Goal: Information Seeking & Learning: Understand process/instructions

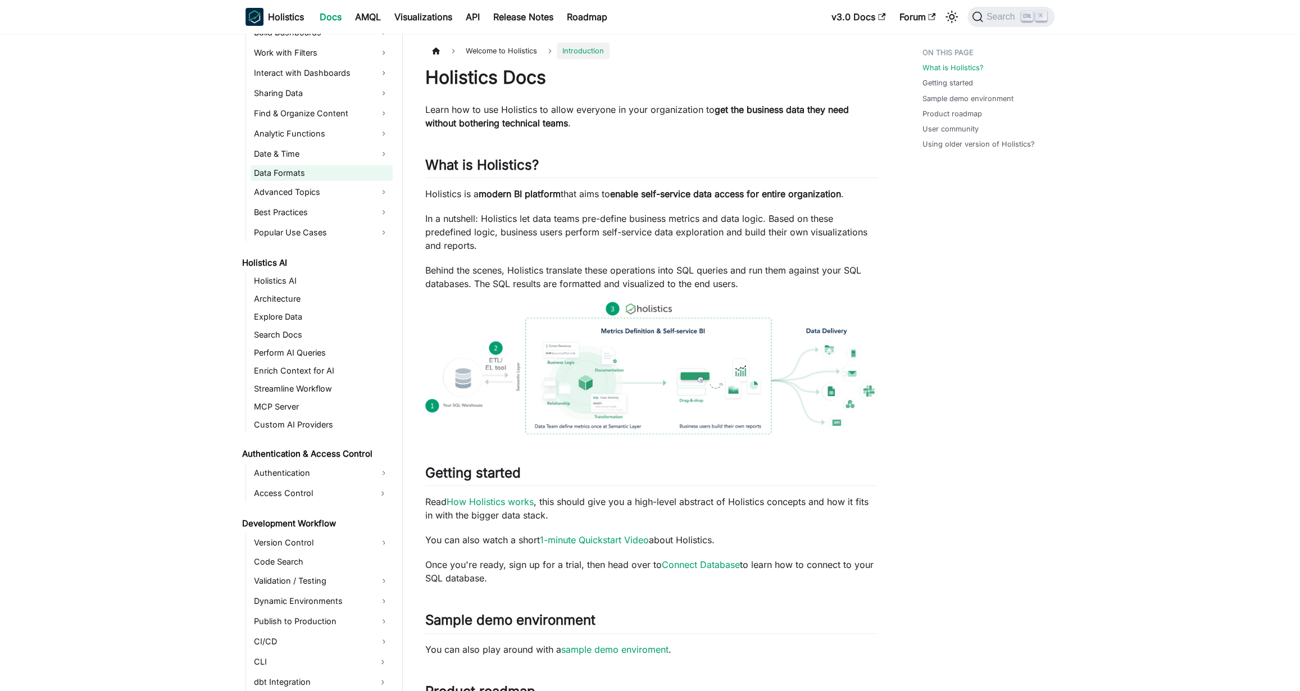
scroll to position [264, 0]
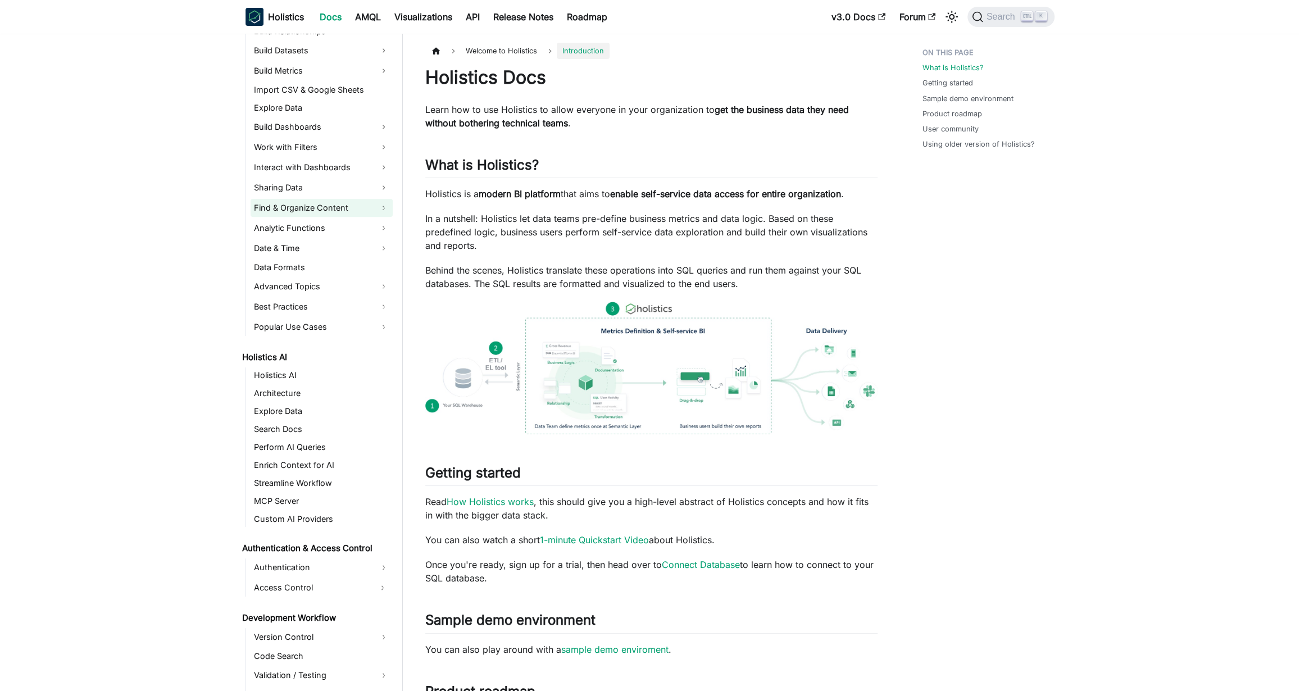
click at [386, 207] on link "Find & Organize Content" at bounding box center [322, 208] width 142 height 18
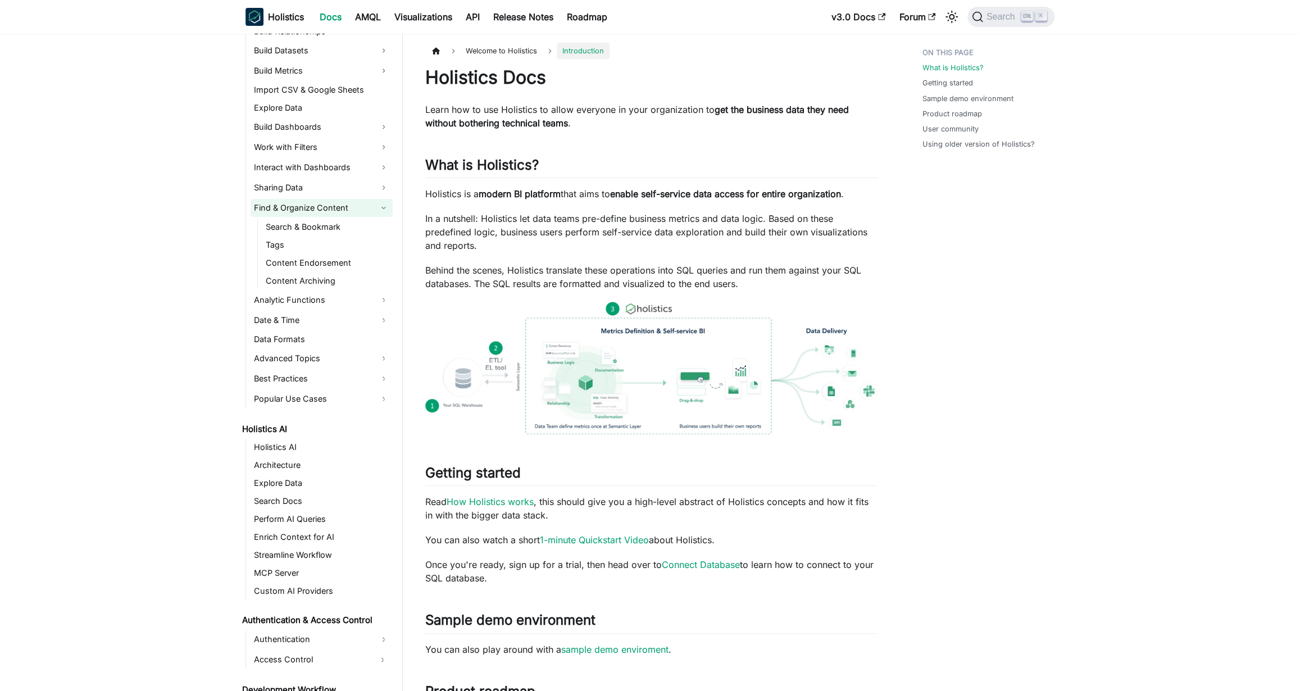
click at [386, 207] on link "Find & Organize Content" at bounding box center [322, 208] width 142 height 18
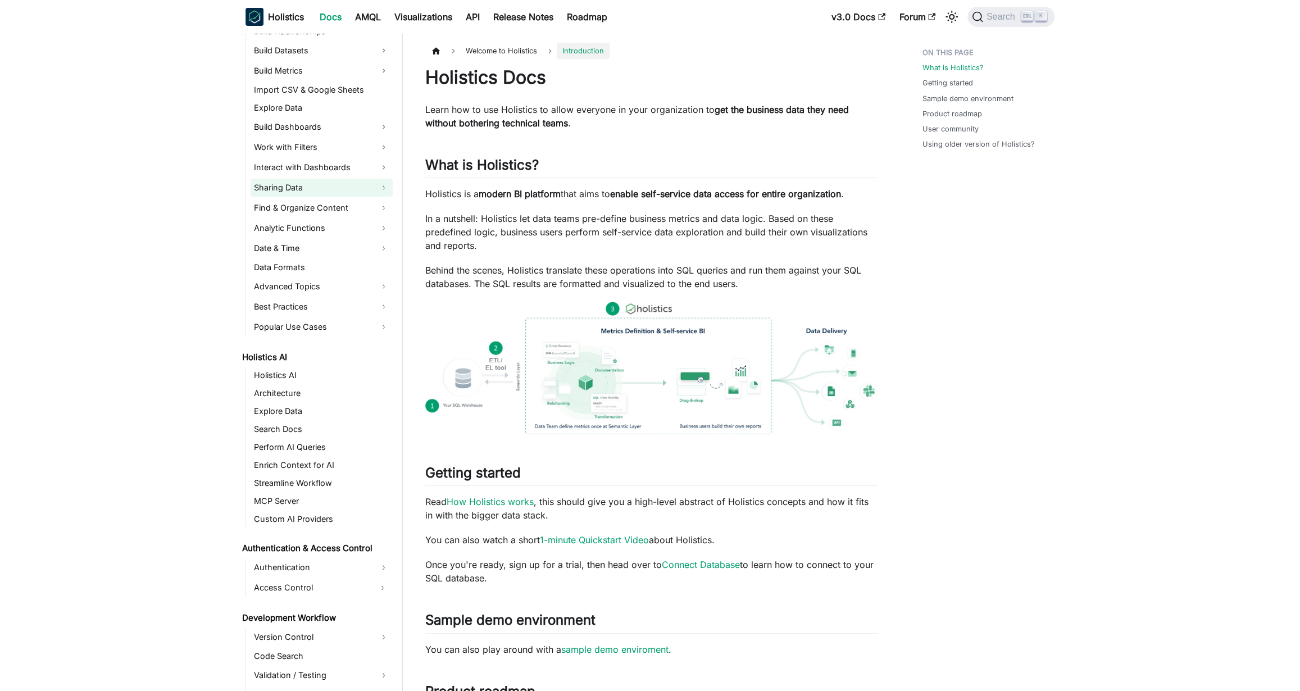
click at [380, 184] on link "Sharing Data" at bounding box center [322, 188] width 142 height 18
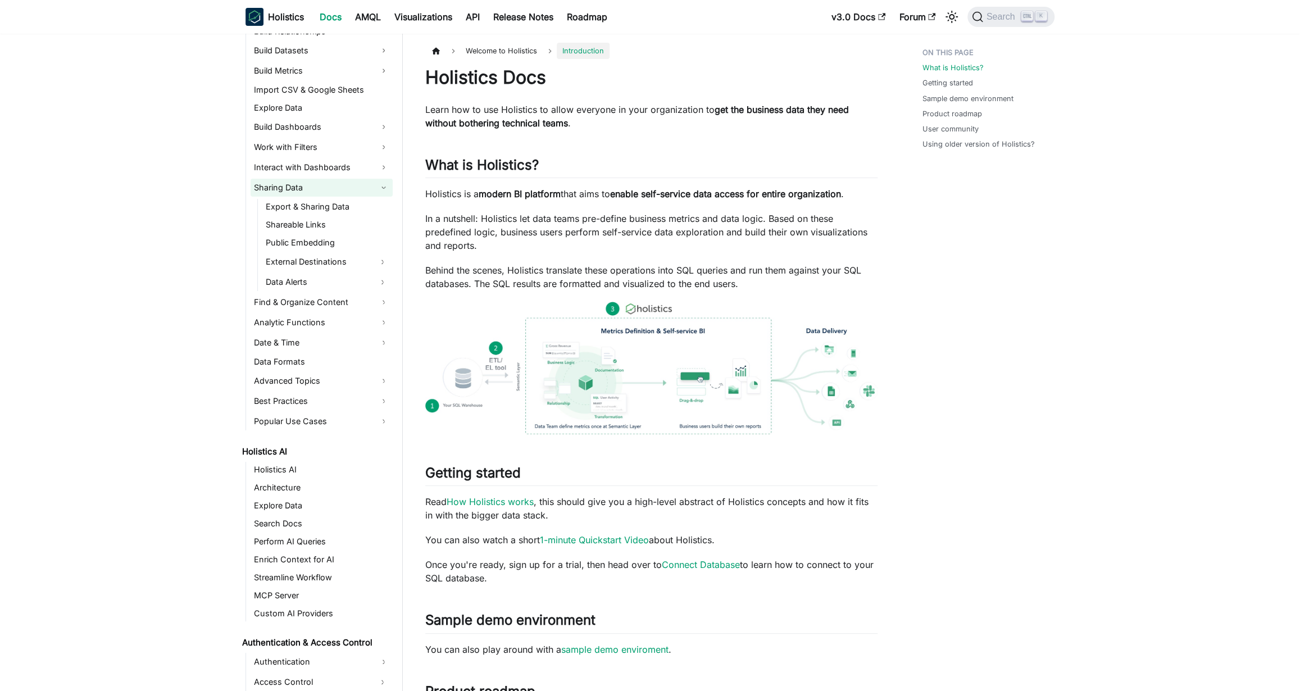
click at [382, 184] on link "Sharing Data" at bounding box center [322, 188] width 142 height 18
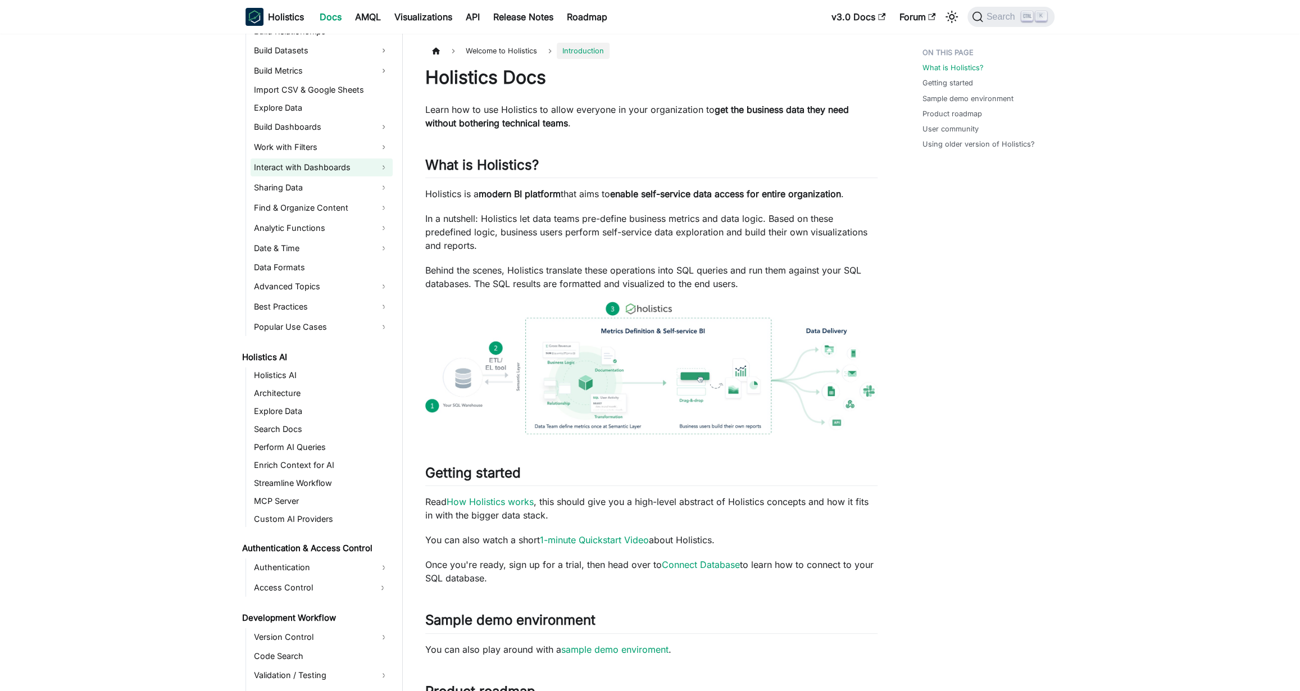
click at [384, 163] on link "Interact with Dashboards" at bounding box center [322, 167] width 142 height 18
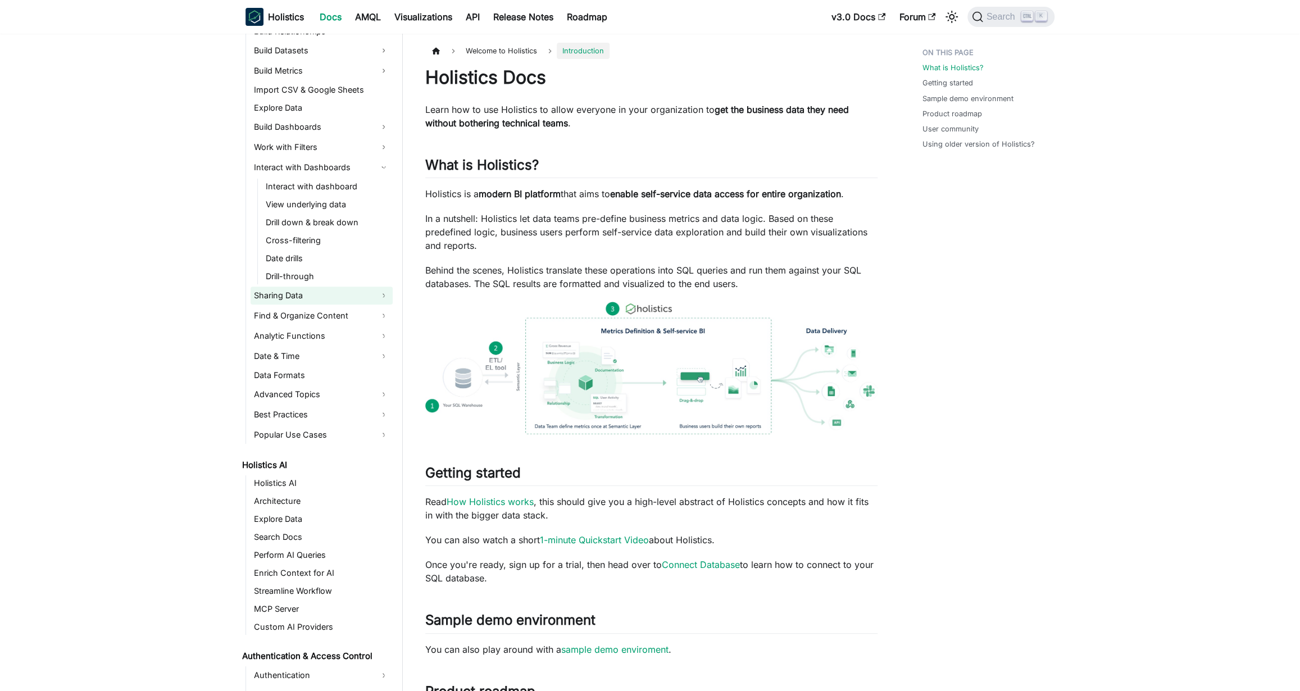
click at [382, 301] on link "Sharing Data" at bounding box center [322, 296] width 142 height 18
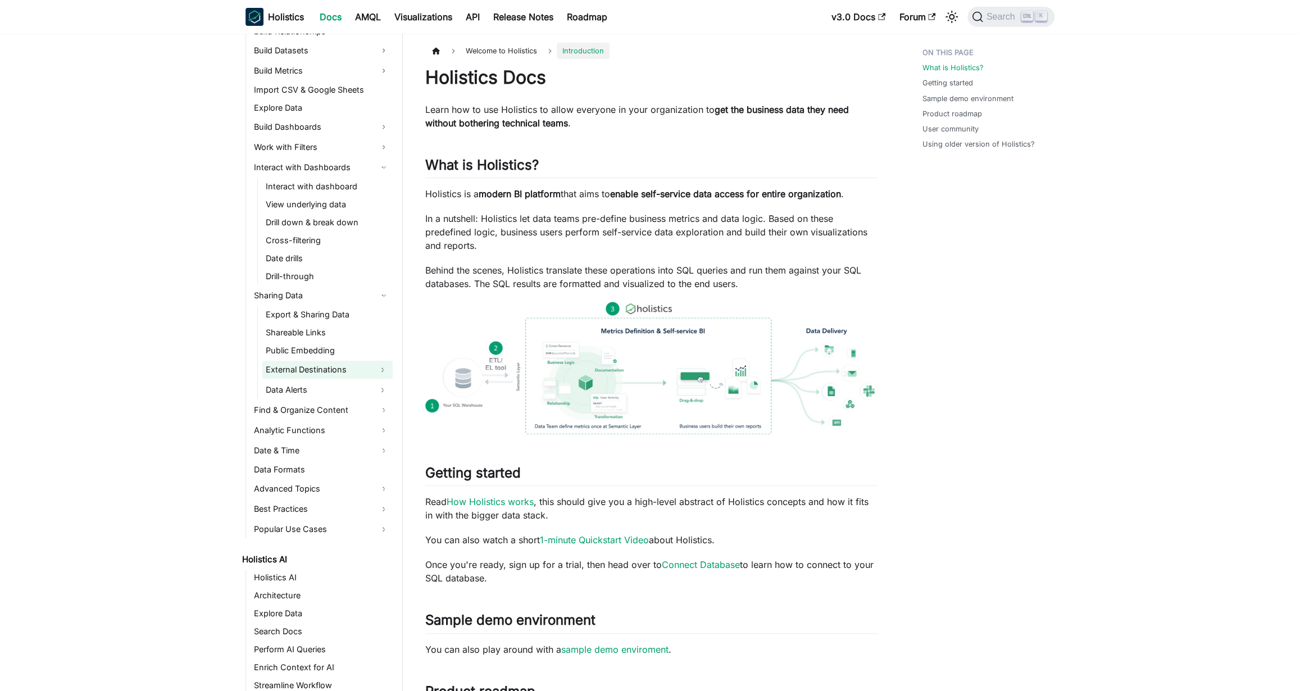
click at [386, 365] on button "Expand sidebar category 'External Destinations'" at bounding box center [383, 370] width 20 height 18
click at [384, 366] on button "Collapse sidebar category 'External Destinations'" at bounding box center [383, 370] width 20 height 18
click at [379, 388] on button "Expand sidebar category 'Data Alerts'" at bounding box center [383, 390] width 20 height 18
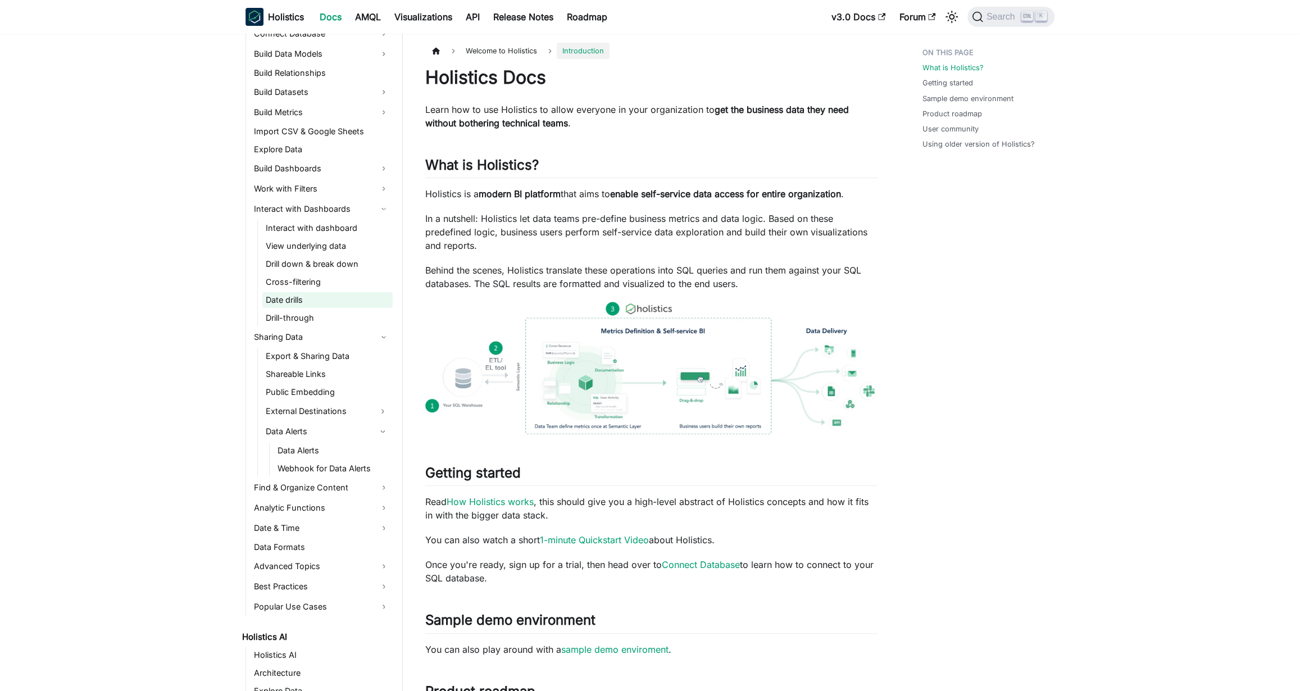
scroll to position [142, 0]
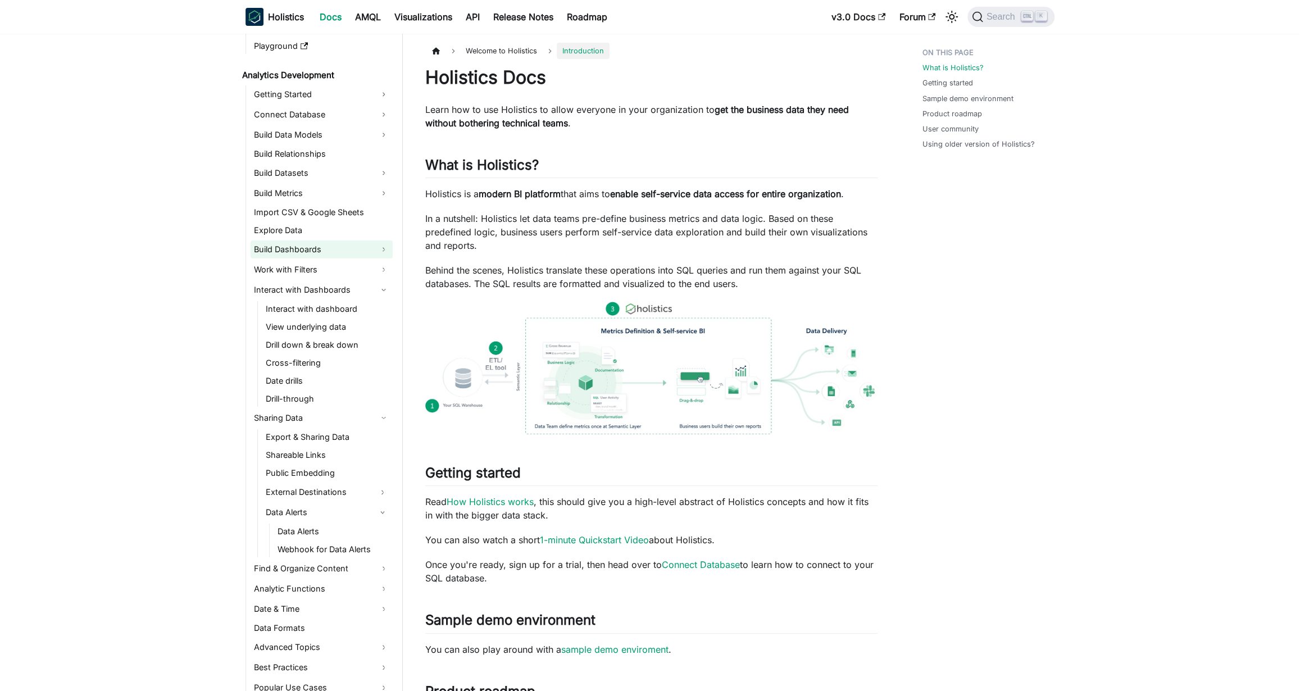
click at [377, 246] on link "Build Dashboards" at bounding box center [322, 250] width 142 height 18
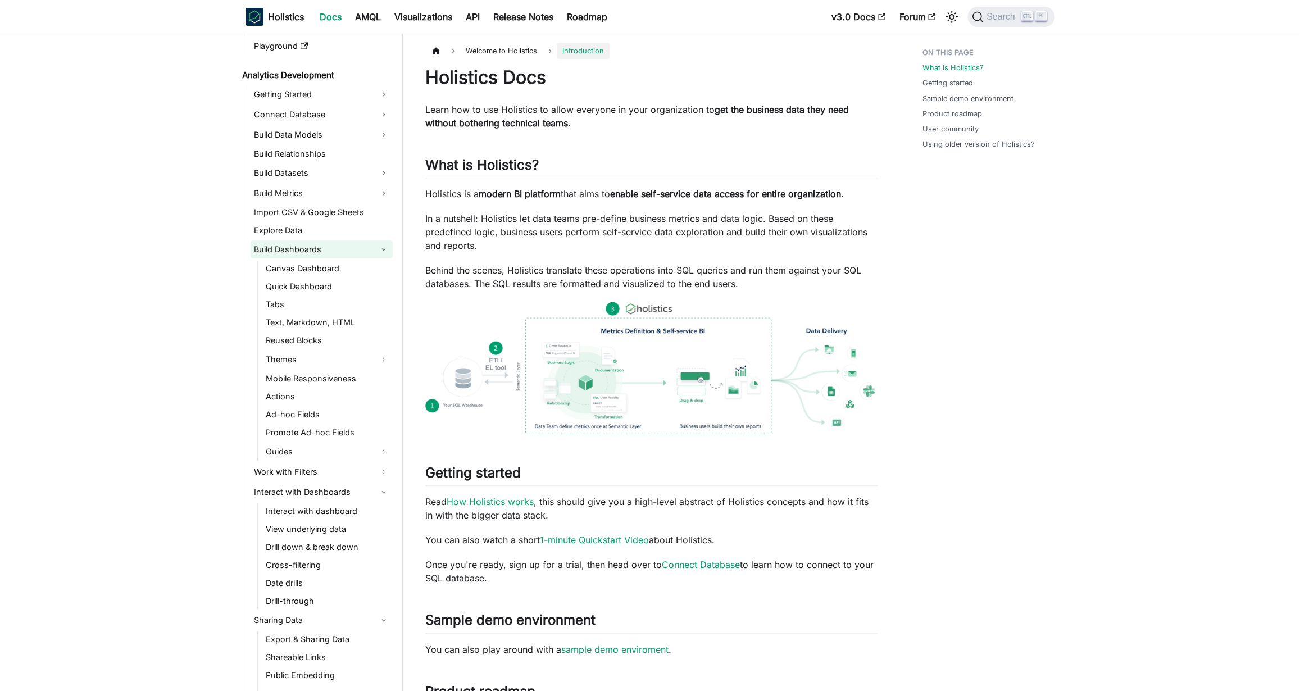
click at [380, 245] on link "Build Dashboards" at bounding box center [322, 250] width 142 height 18
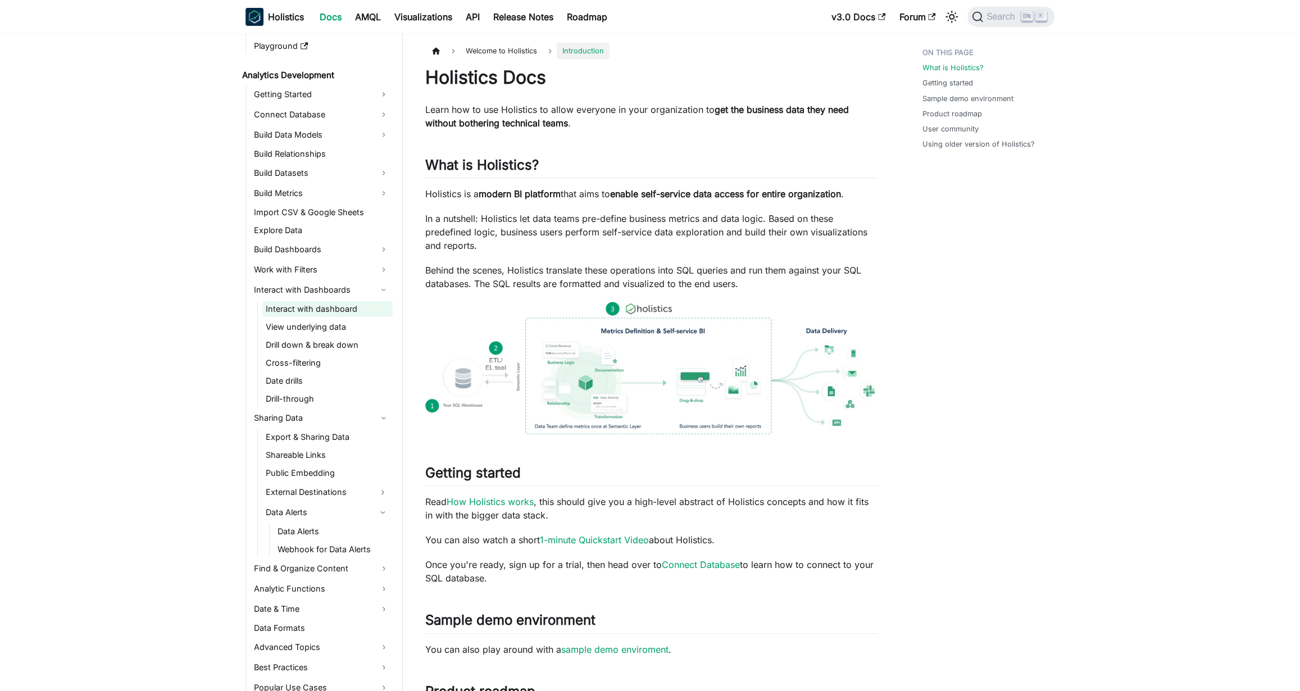
click at [369, 309] on link "Interact with dashboard" at bounding box center [327, 309] width 130 height 16
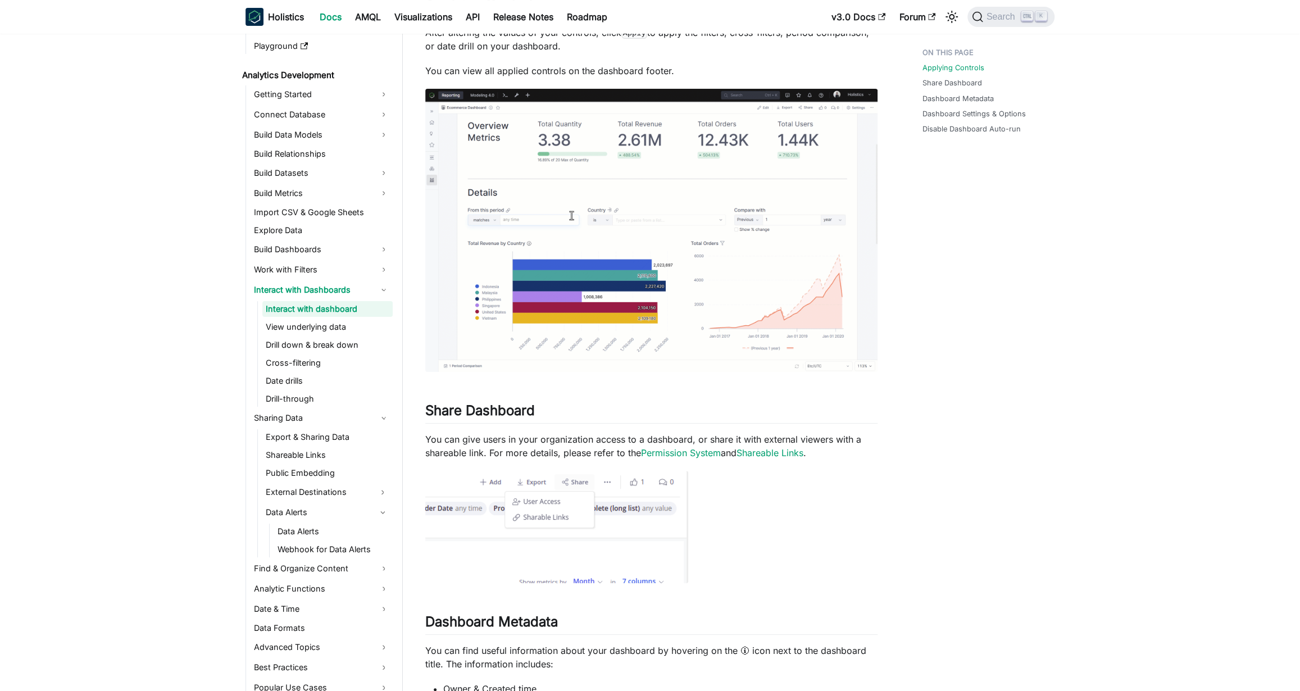
scroll to position [123, 0]
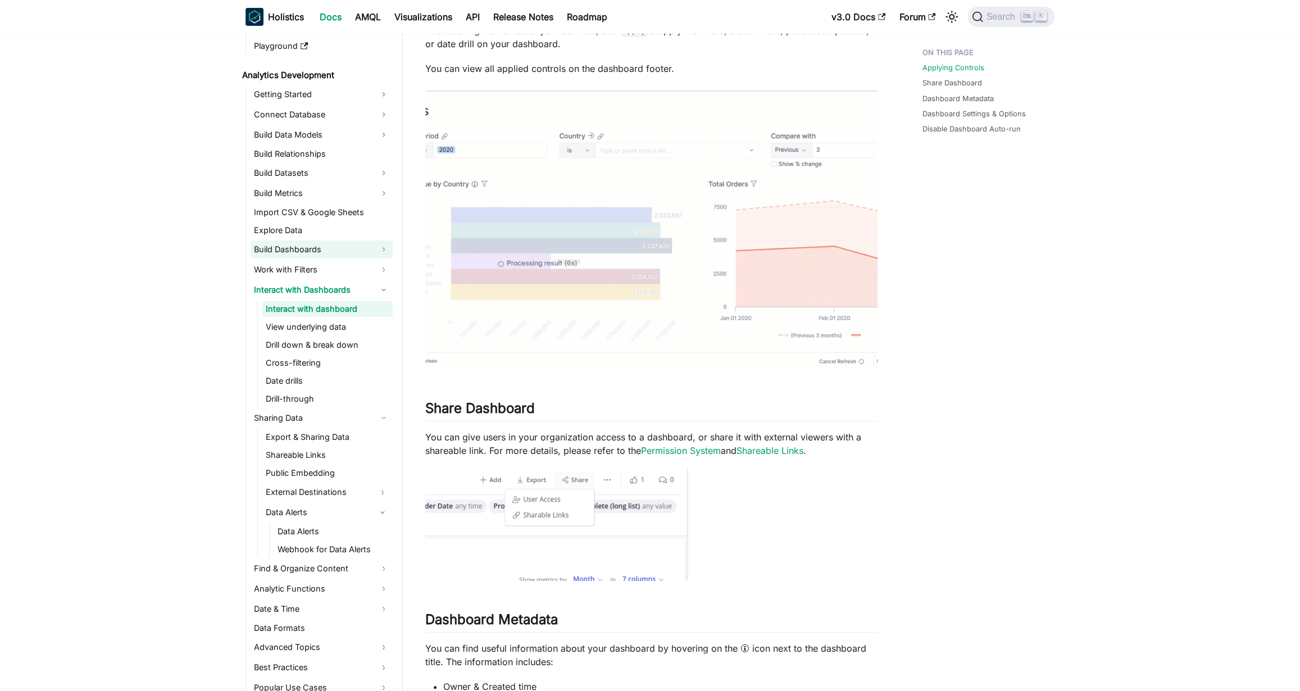
click at [365, 251] on link "Build Dashboards" at bounding box center [322, 250] width 142 height 18
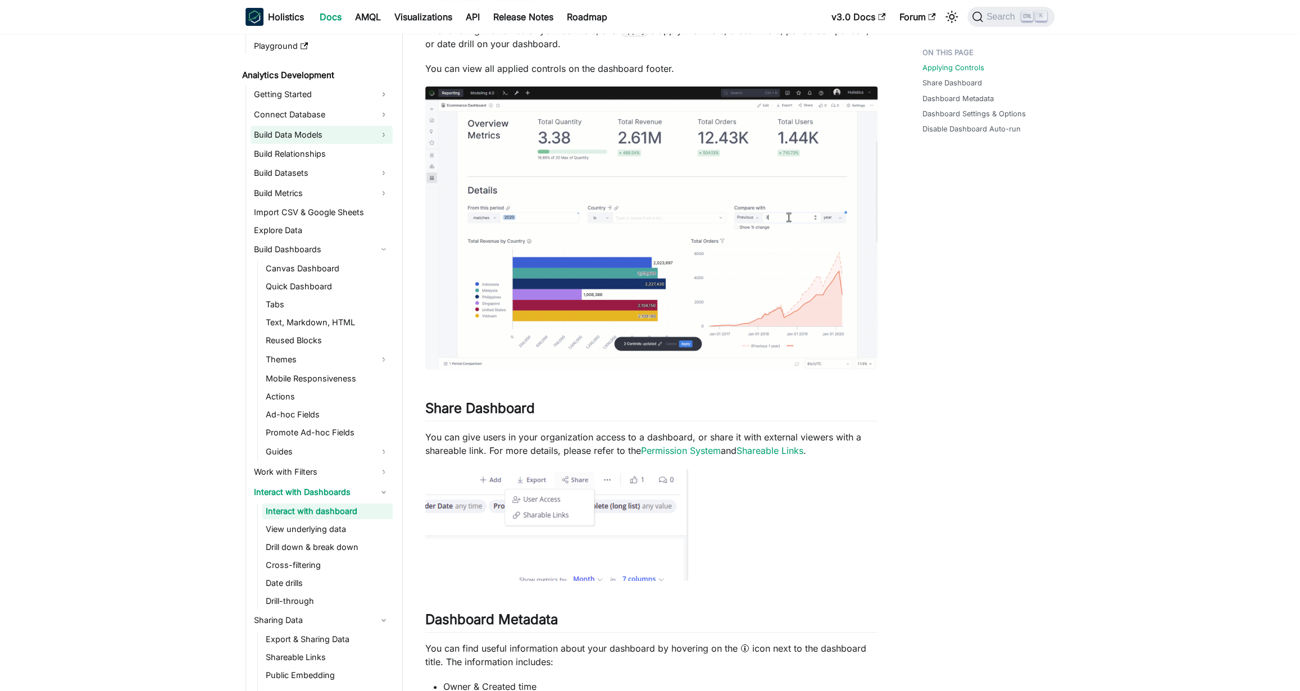
click at [373, 133] on link "Build Data Models" at bounding box center [322, 135] width 142 height 18
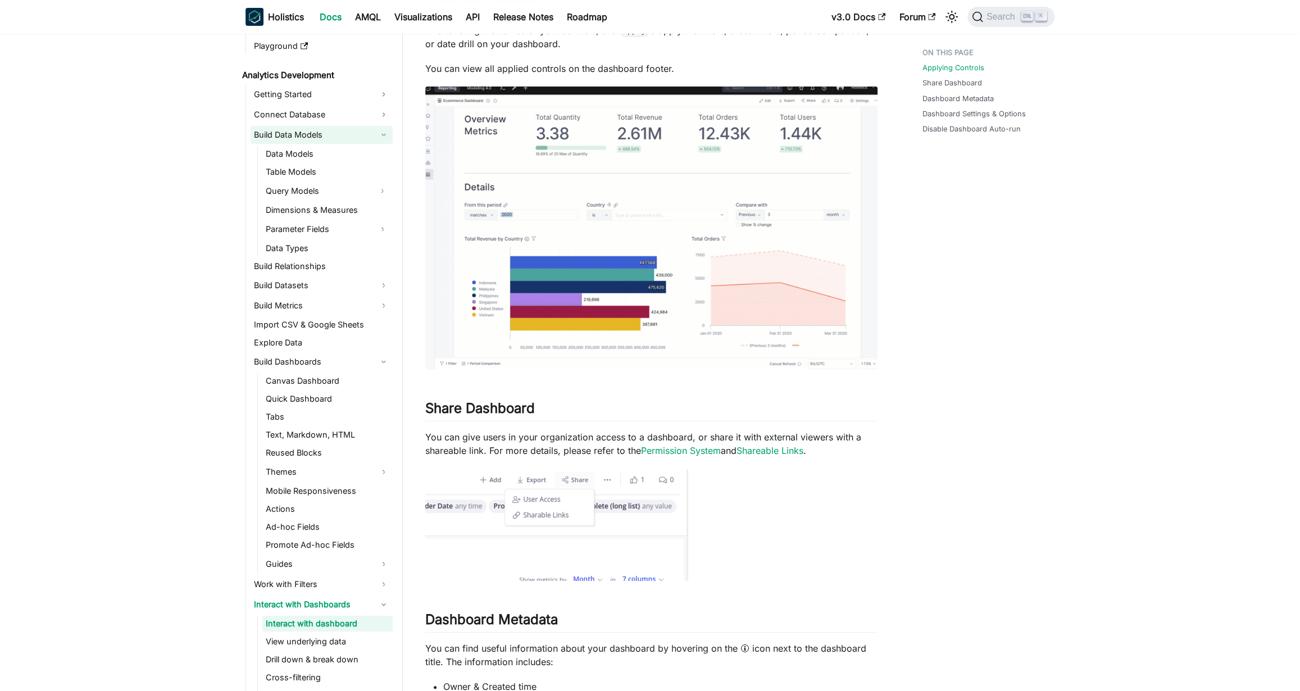
click at [373, 133] on link "Build Data Models" at bounding box center [322, 135] width 142 height 18
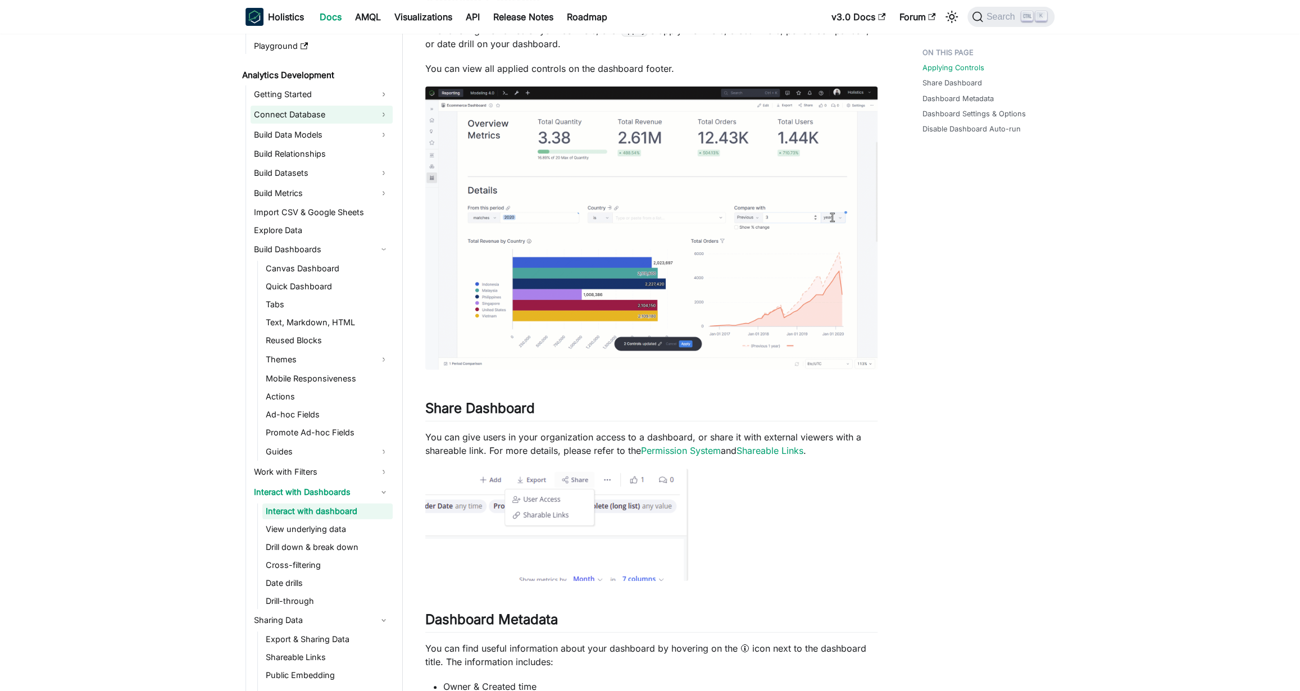
click at [378, 116] on link "Connect Database" at bounding box center [322, 115] width 142 height 18
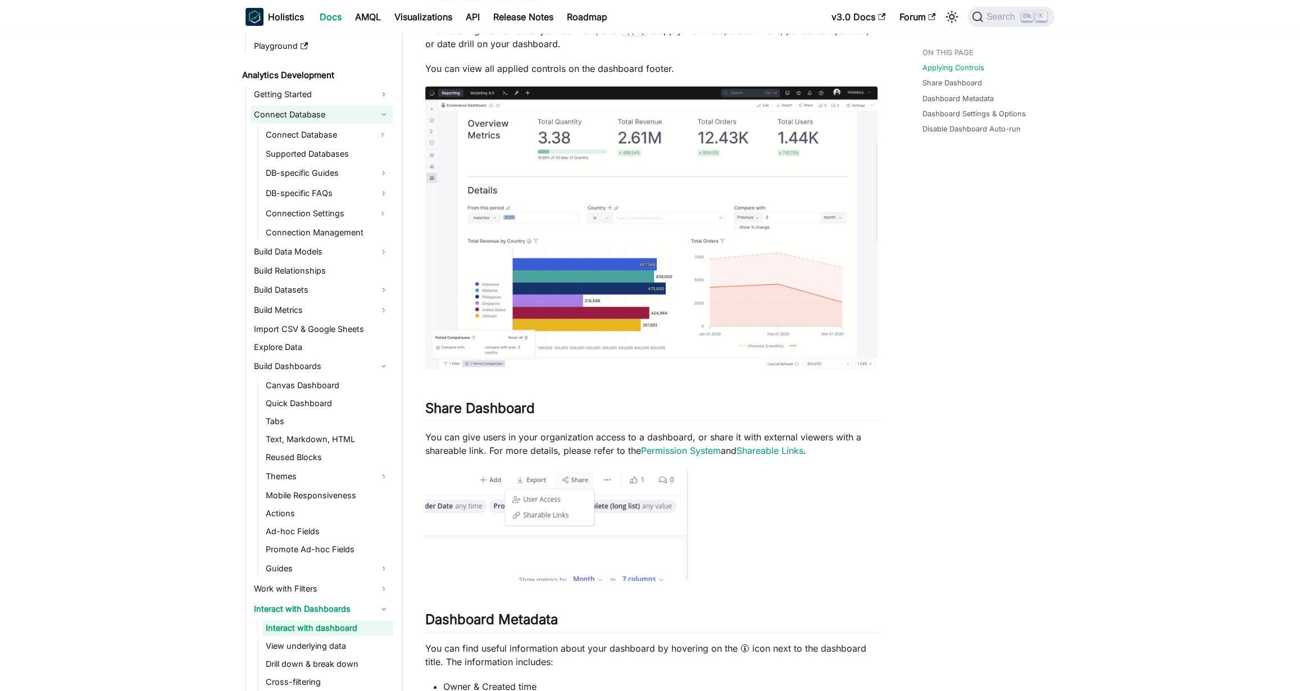
click at [383, 108] on link "Connect Database" at bounding box center [322, 115] width 142 height 18
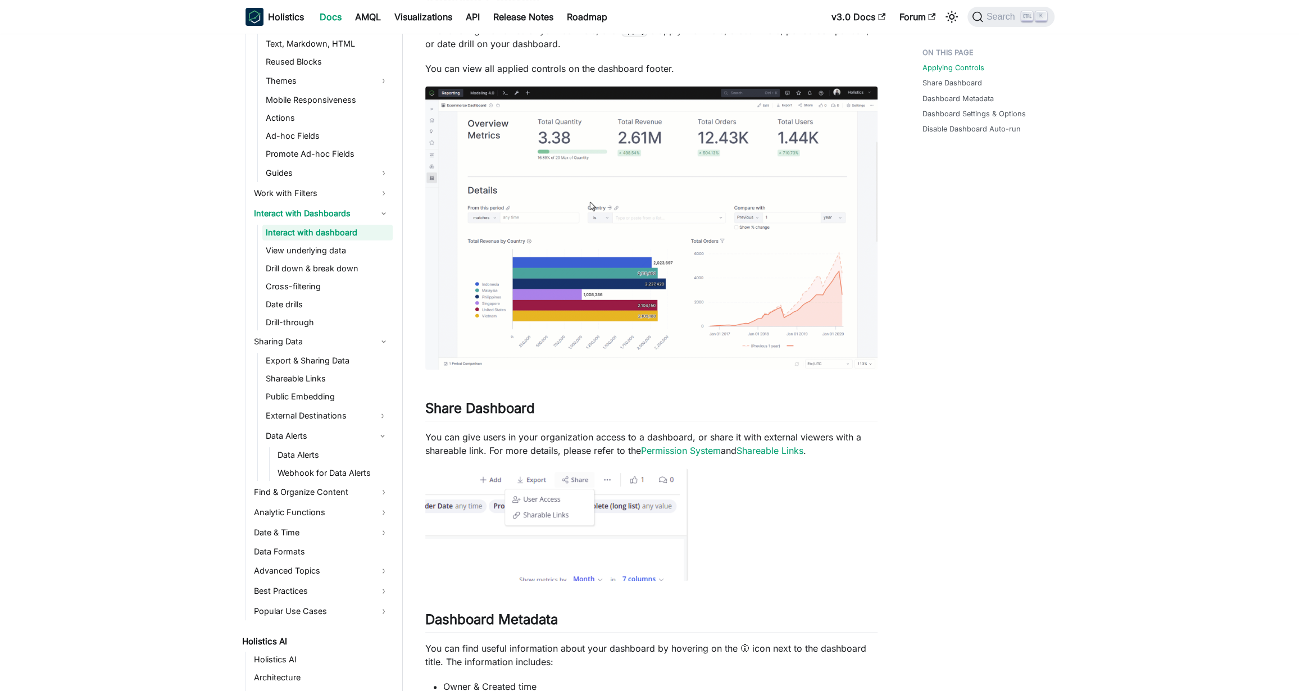
scroll to position [510, 0]
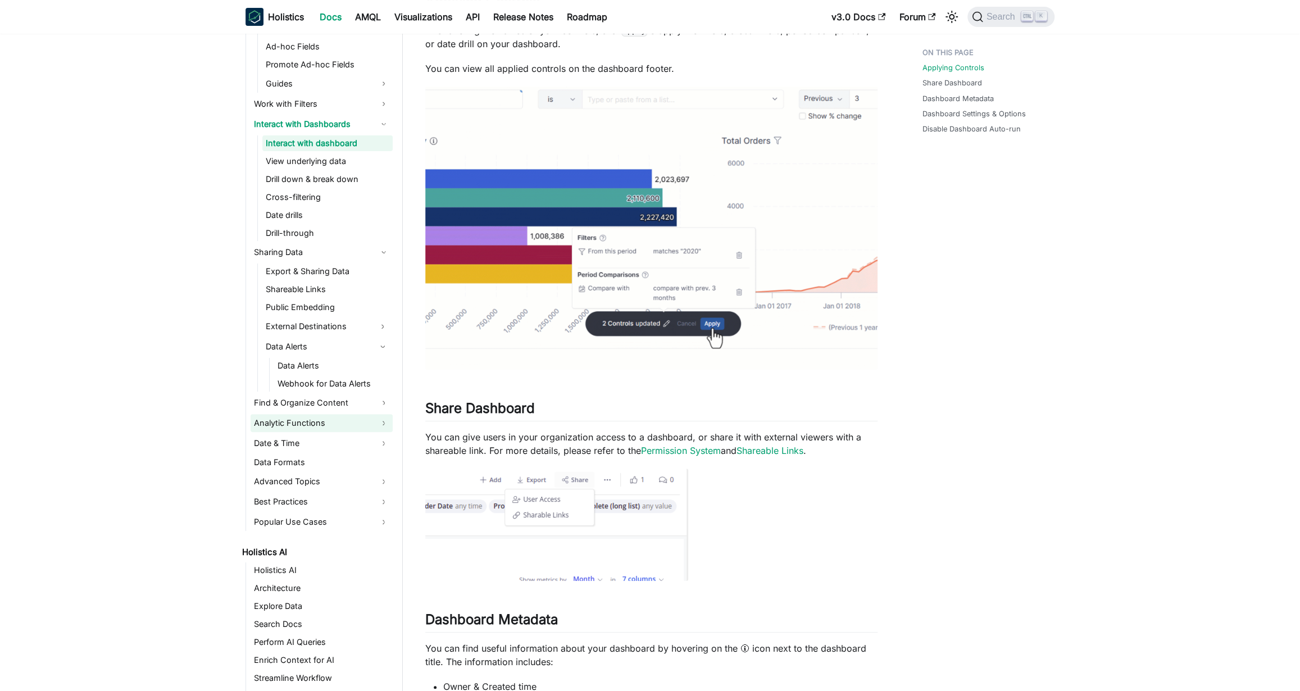
click at [378, 420] on link "Analytic Functions" at bounding box center [322, 423] width 142 height 18
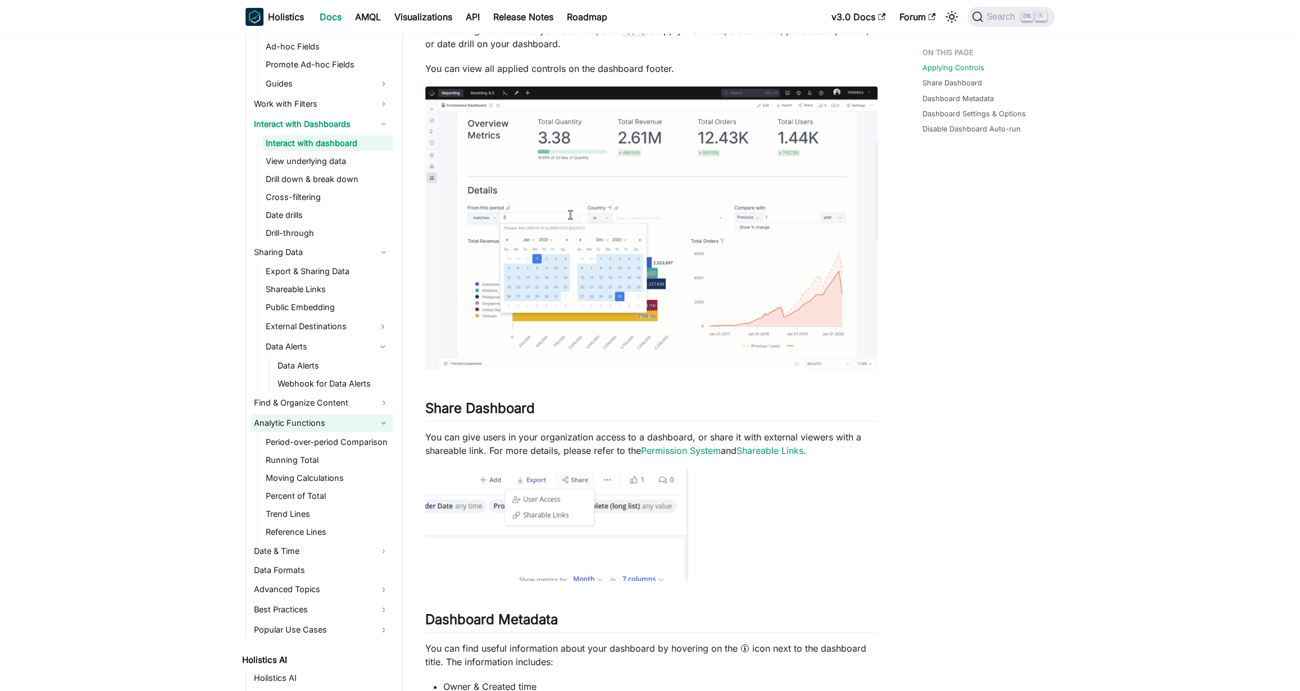
click at [378, 420] on link "Analytic Functions" at bounding box center [322, 423] width 142 height 18
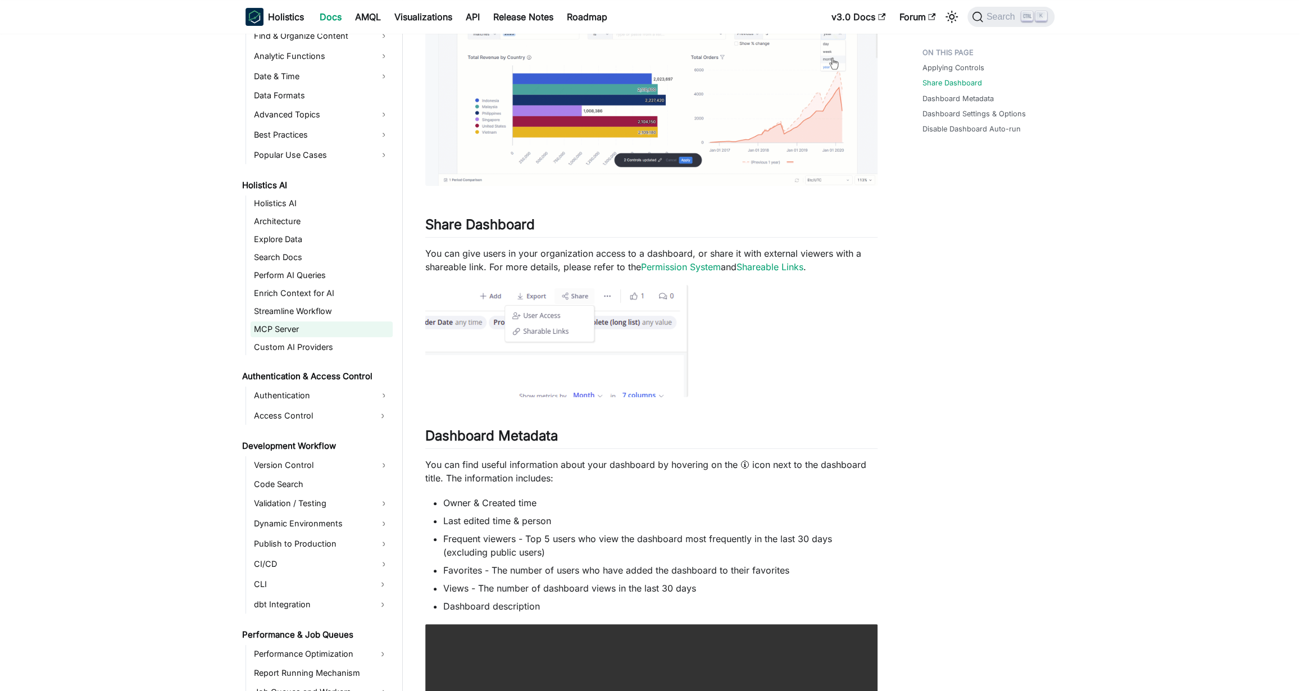
scroll to position [877, 0]
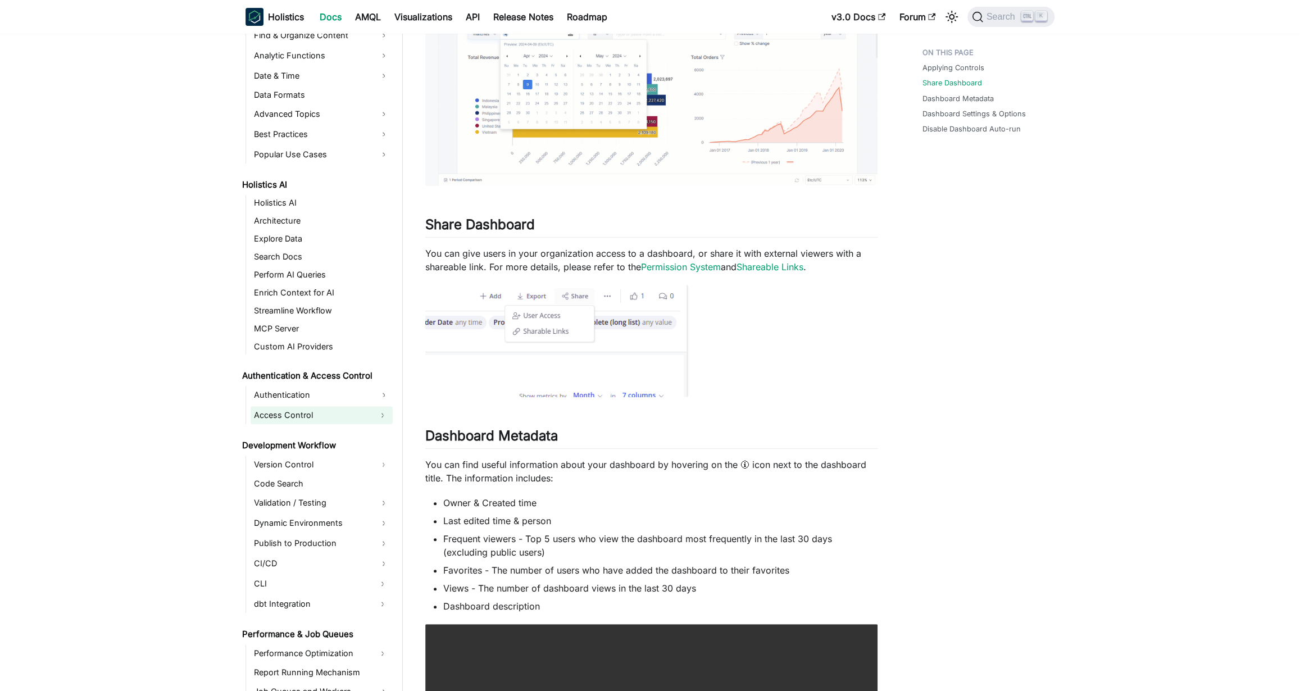
click at [365, 413] on link "Access Control" at bounding box center [312, 415] width 122 height 18
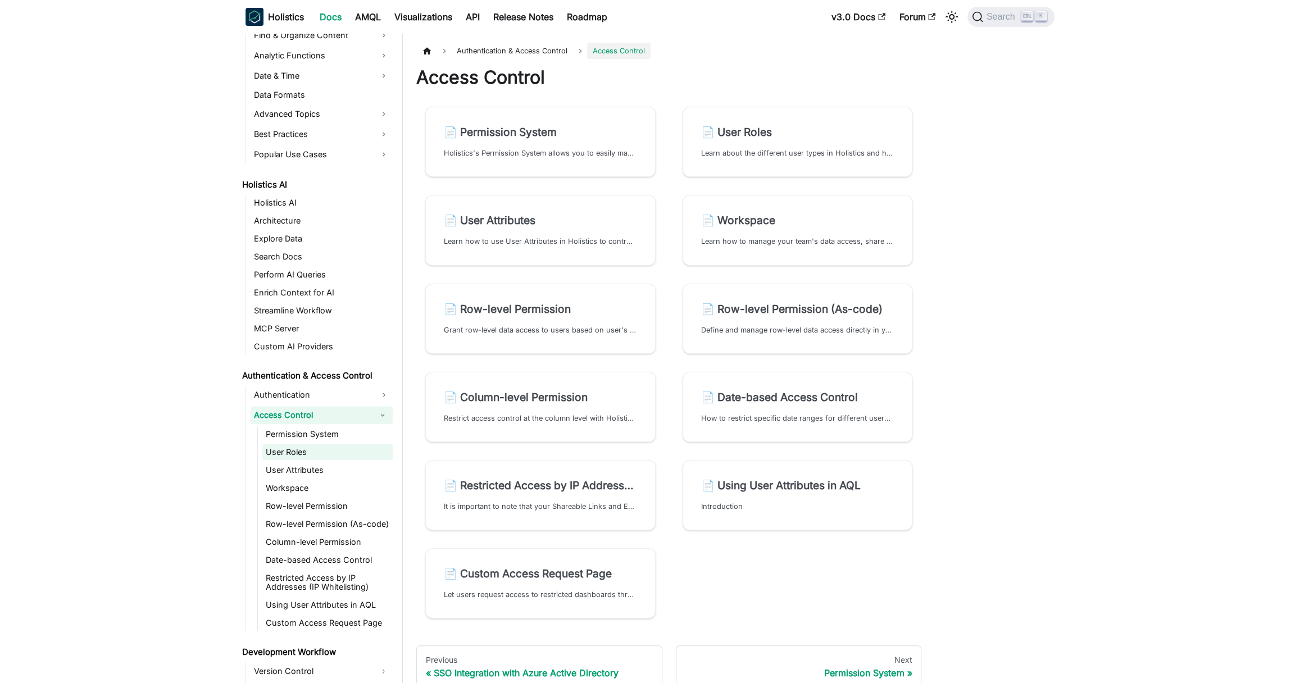
click at [364, 445] on link "User Roles" at bounding box center [327, 453] width 130 height 16
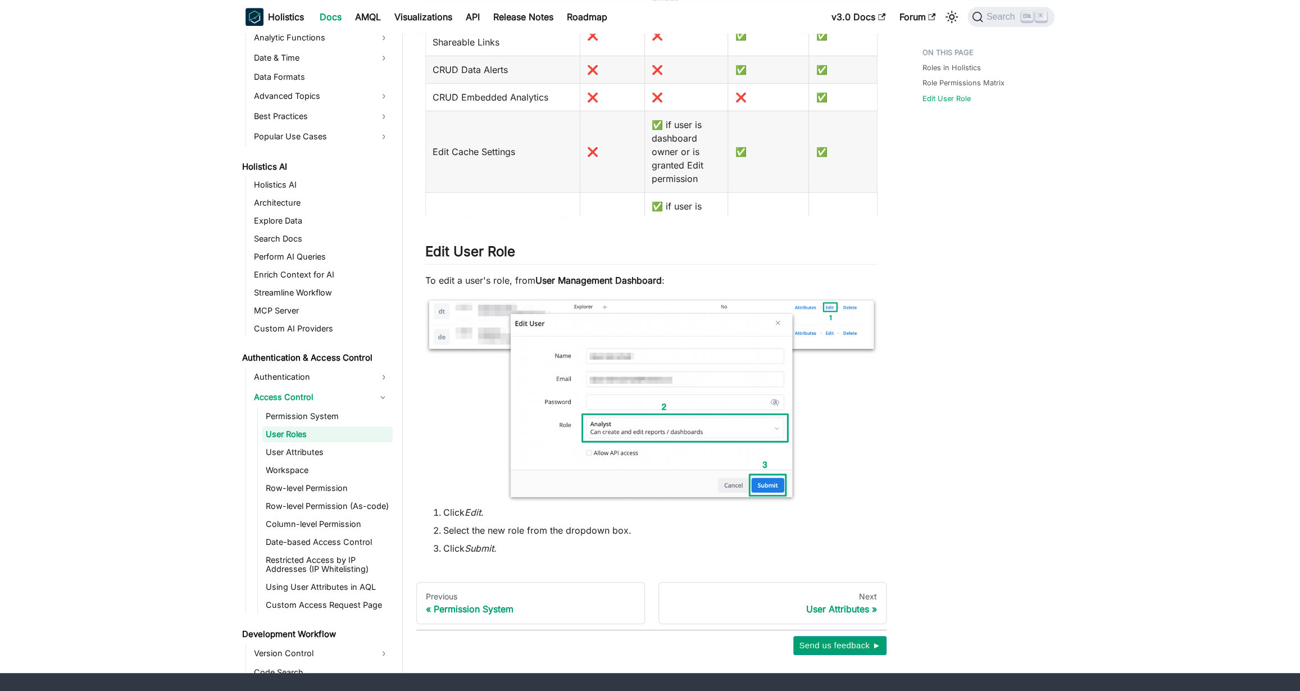
scroll to position [919, 0]
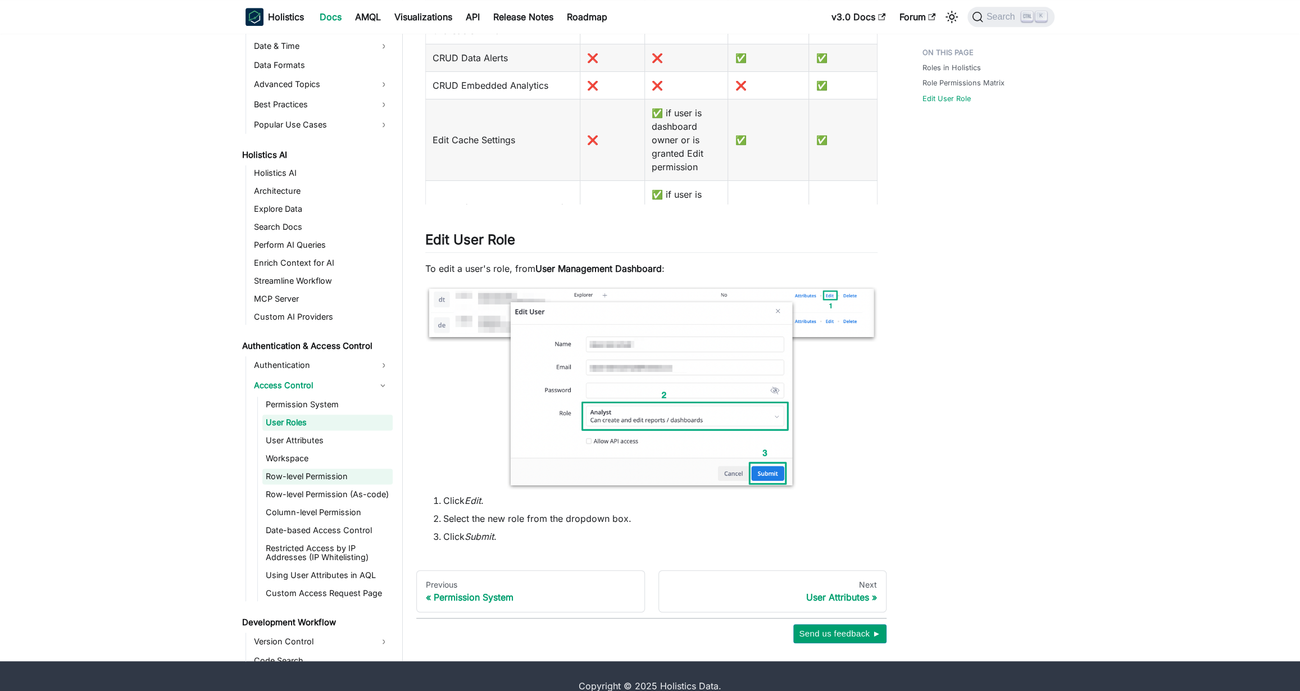
click at [360, 475] on link "Row-level Permission" at bounding box center [327, 477] width 130 height 16
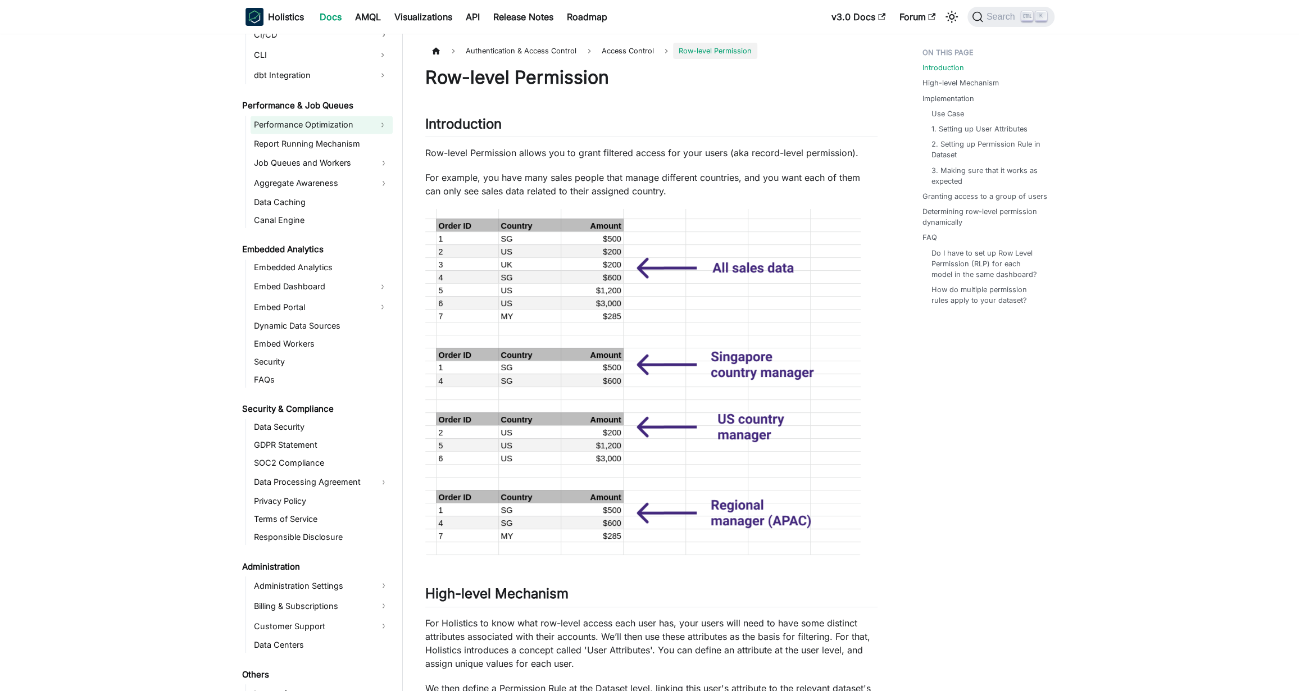
scroll to position [1647, 0]
